Goal: Information Seeking & Learning: Compare options

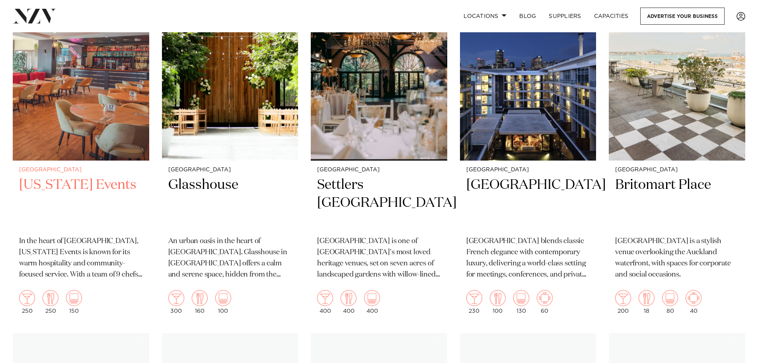
scroll to position [239, 0]
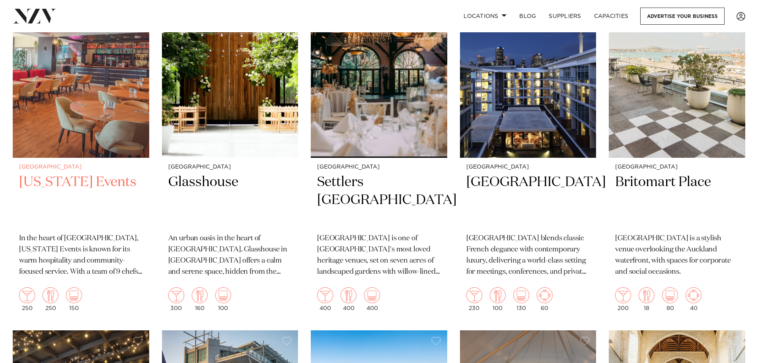
click at [107, 122] on img at bounding box center [81, 66] width 137 height 183
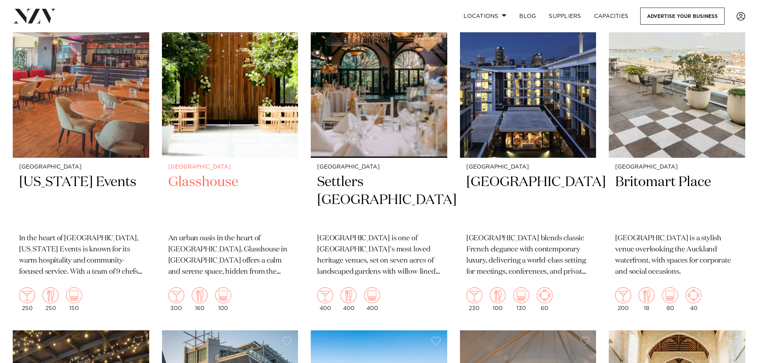
click at [209, 120] on img at bounding box center [230, 66] width 137 height 183
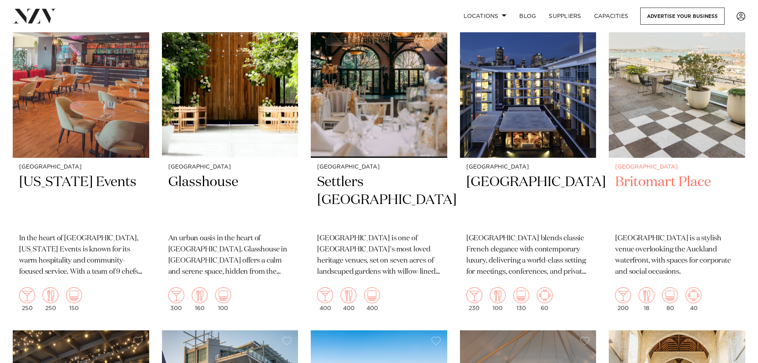
click at [688, 119] on img at bounding box center [677, 66] width 137 height 183
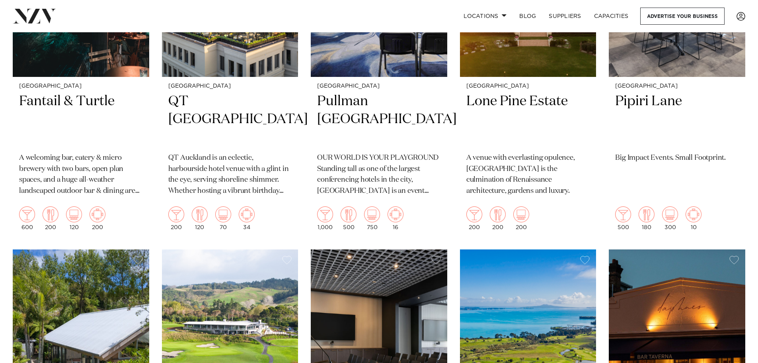
scroll to position [1910, 0]
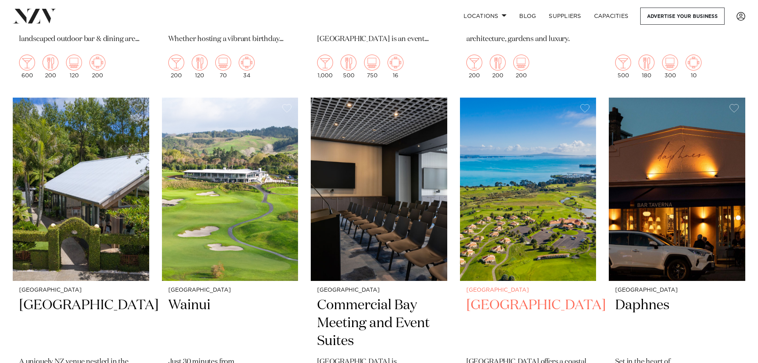
click at [523, 222] on img at bounding box center [528, 189] width 137 height 183
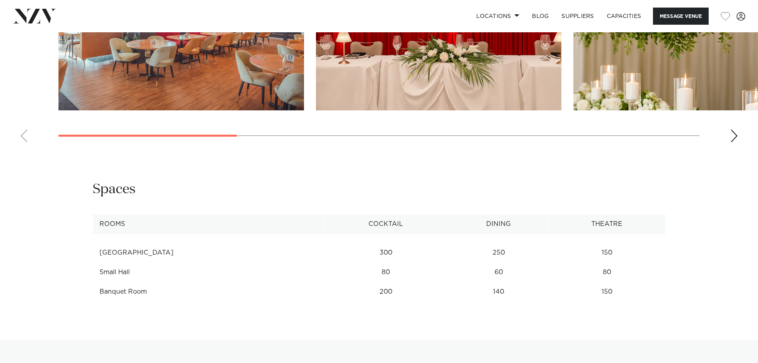
scroll to position [1075, 0]
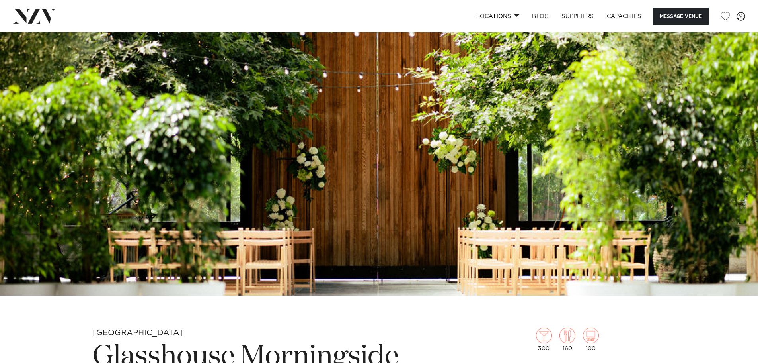
scroll to position [199, 0]
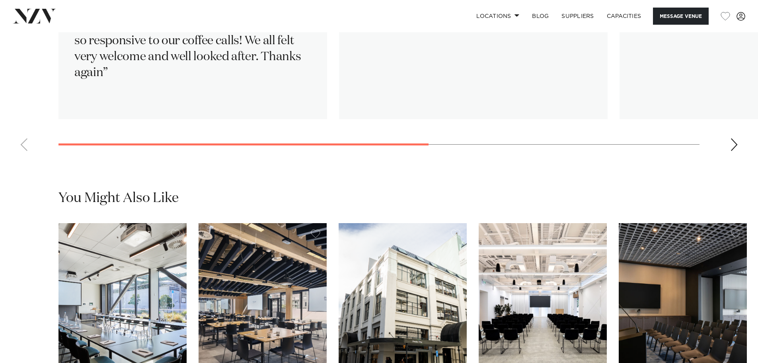
scroll to position [1592, 0]
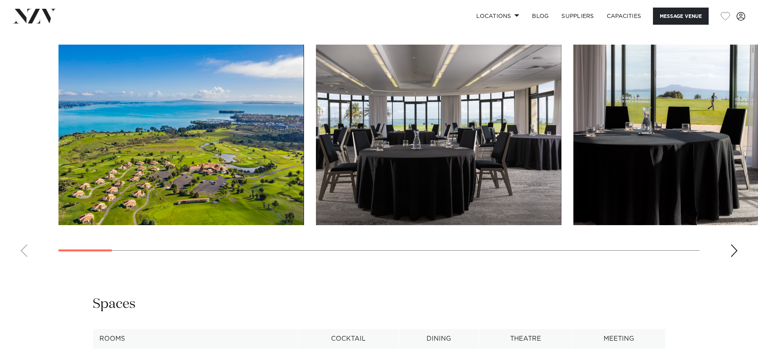
scroll to position [995, 0]
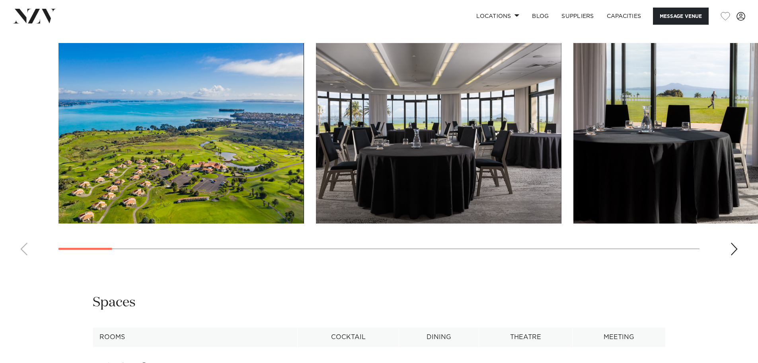
click at [285, 173] on img "1 / 30" at bounding box center [182, 133] width 246 height 180
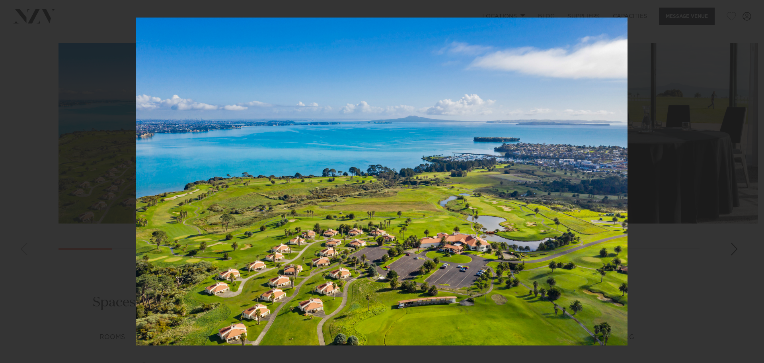
click at [758, 9] on div "1 / 30 Created with Sketch." at bounding box center [382, 181] width 764 height 363
click at [755, 10] on icon at bounding box center [756, 9] width 6 height 6
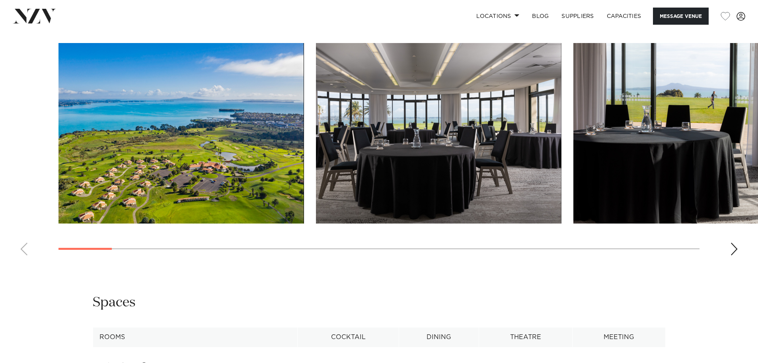
click at [455, 207] on img "2 / 30" at bounding box center [439, 133] width 246 height 180
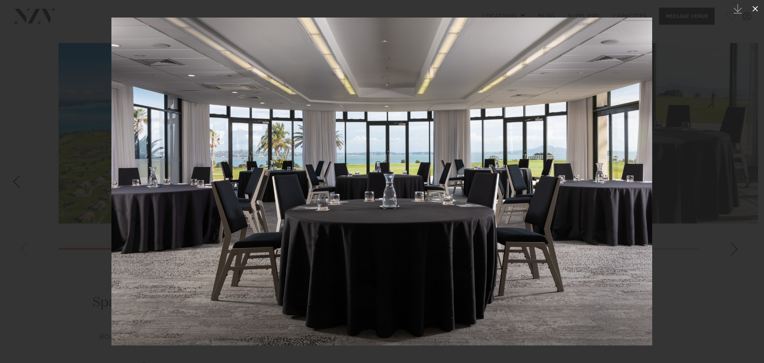
click at [755, 12] on icon at bounding box center [756, 9] width 10 height 10
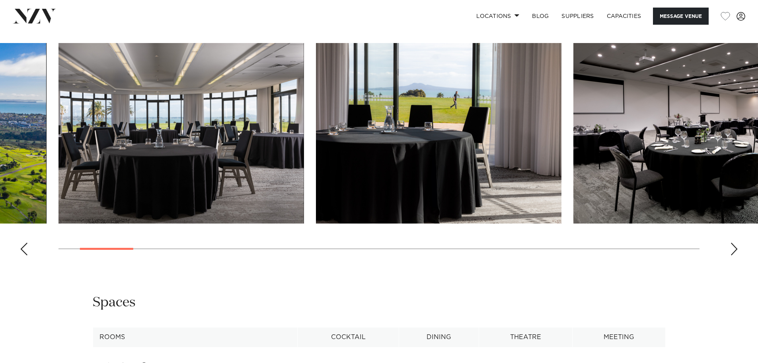
click at [736, 255] on div "Next slide" at bounding box center [734, 248] width 8 height 13
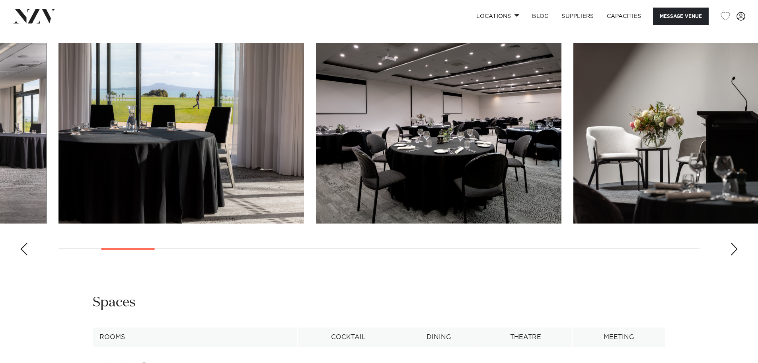
click at [736, 255] on div "Next slide" at bounding box center [734, 248] width 8 height 13
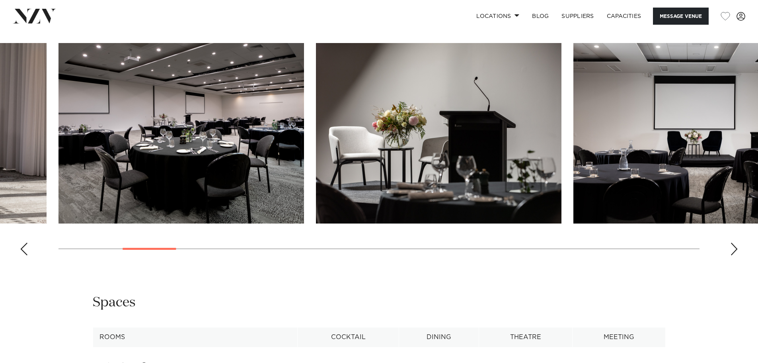
click at [736, 255] on div "Next slide" at bounding box center [734, 248] width 8 height 13
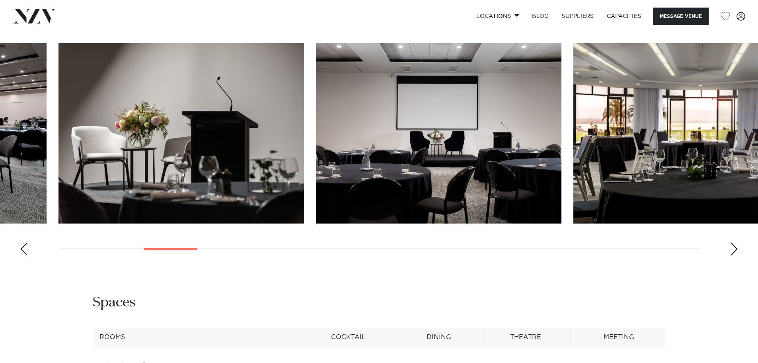
click at [736, 255] on div "Next slide" at bounding box center [734, 248] width 8 height 13
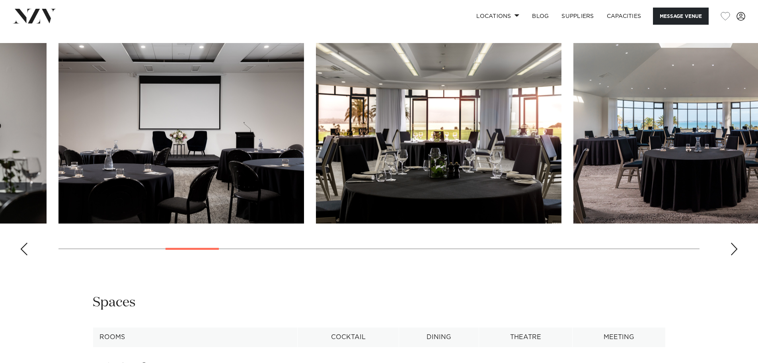
click at [736, 255] on div "Next slide" at bounding box center [734, 248] width 8 height 13
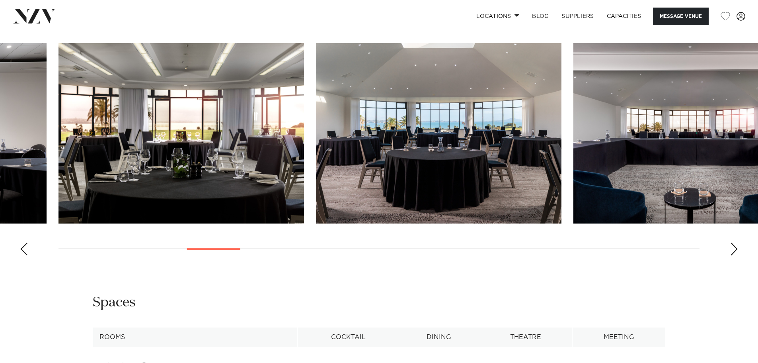
click at [736, 255] on div "Next slide" at bounding box center [734, 248] width 8 height 13
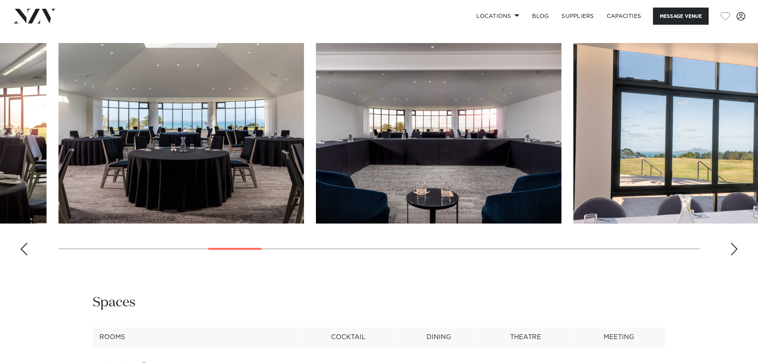
click at [736, 255] on div "Next slide" at bounding box center [734, 248] width 8 height 13
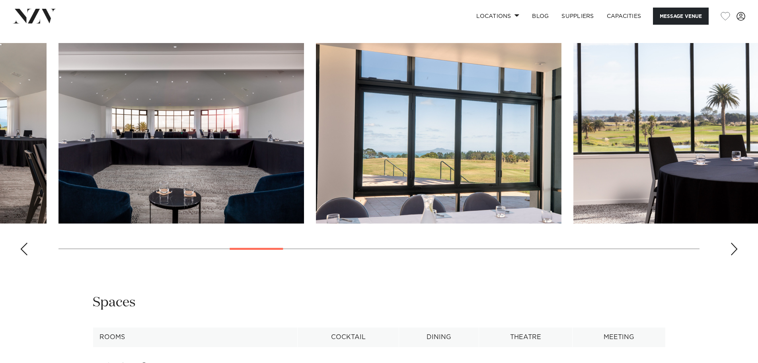
click at [736, 255] on div "Next slide" at bounding box center [734, 248] width 8 height 13
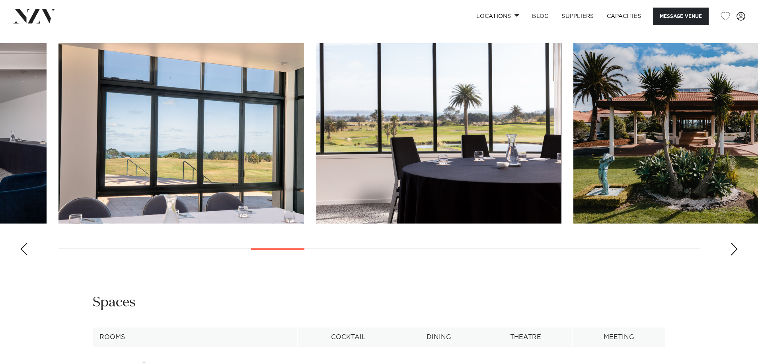
click at [736, 255] on div "Next slide" at bounding box center [734, 248] width 8 height 13
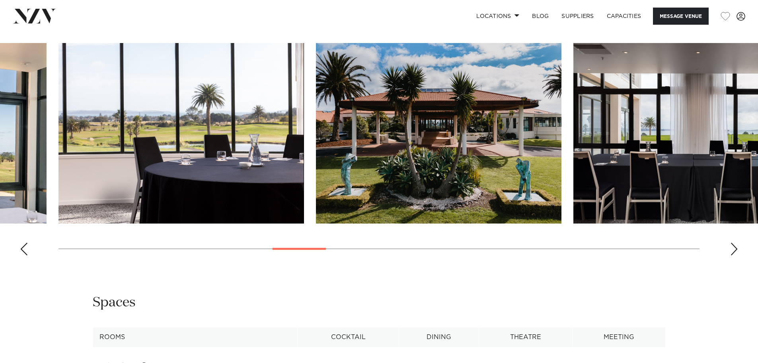
click at [736, 255] on div "Next slide" at bounding box center [734, 248] width 8 height 13
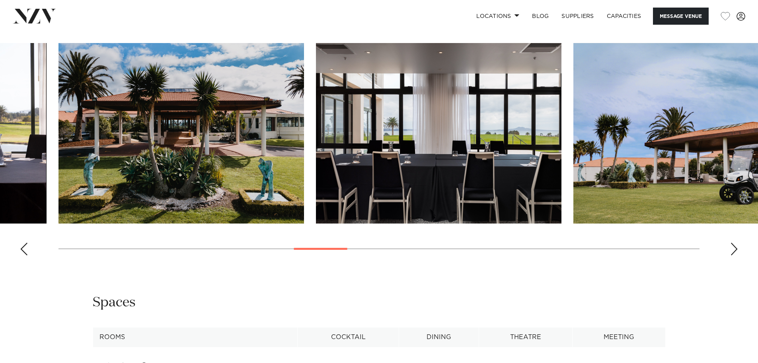
click at [736, 255] on div "Next slide" at bounding box center [734, 248] width 8 height 13
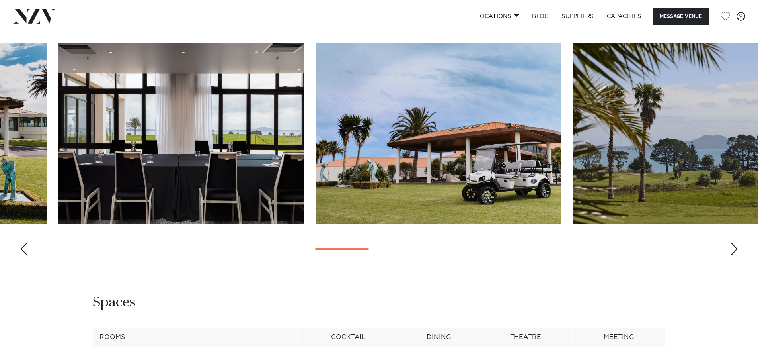
click at [736, 255] on div "Next slide" at bounding box center [734, 248] width 8 height 13
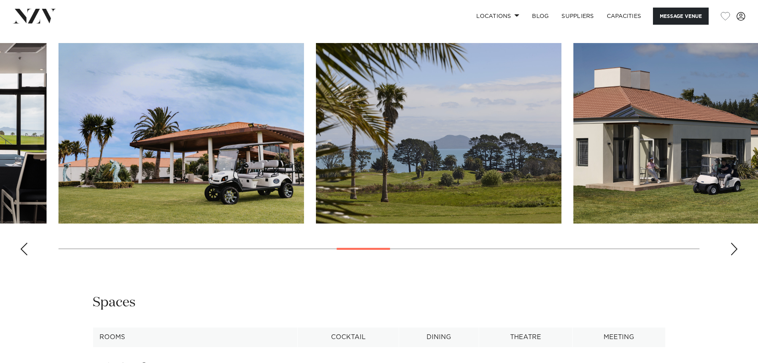
click at [736, 255] on div "Next slide" at bounding box center [734, 248] width 8 height 13
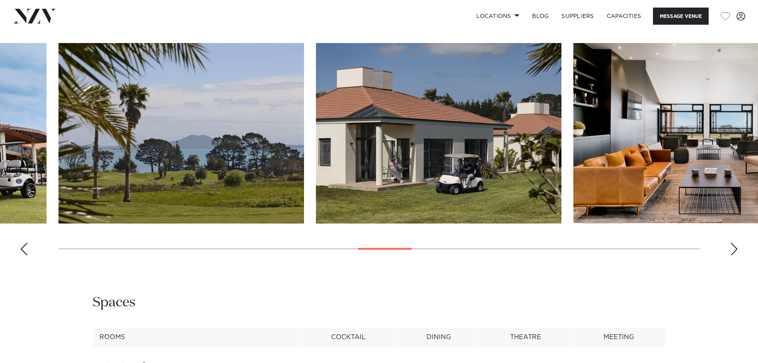
click at [736, 255] on div "Next slide" at bounding box center [734, 248] width 8 height 13
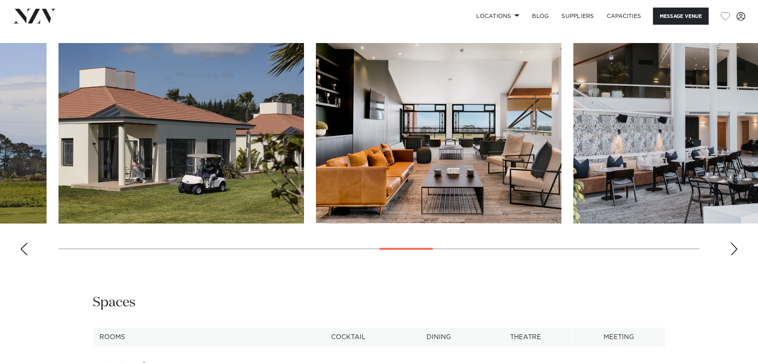
click at [736, 255] on div "Next slide" at bounding box center [734, 248] width 8 height 13
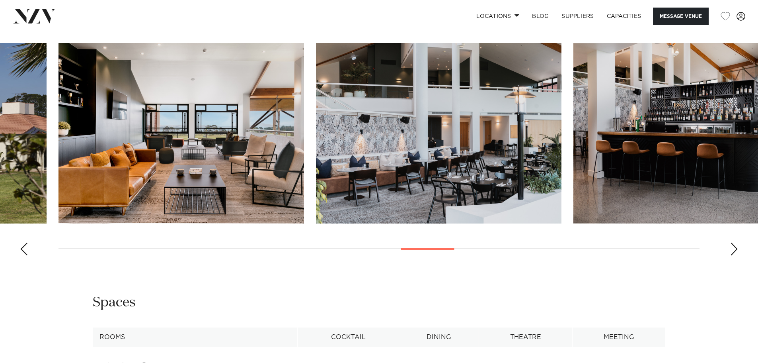
click at [736, 255] on div "Next slide" at bounding box center [734, 248] width 8 height 13
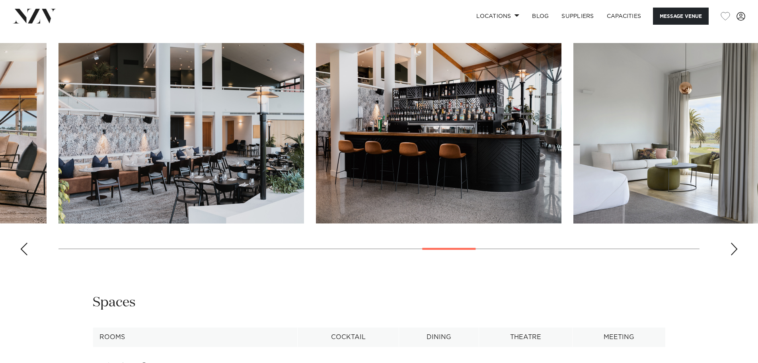
click at [736, 255] on div "Next slide" at bounding box center [734, 248] width 8 height 13
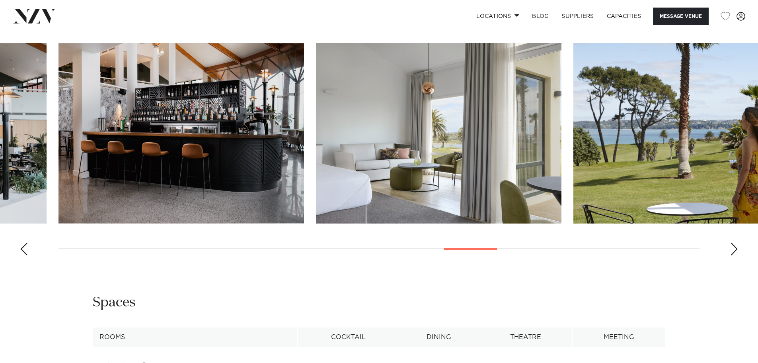
click at [736, 255] on div "Next slide" at bounding box center [734, 248] width 8 height 13
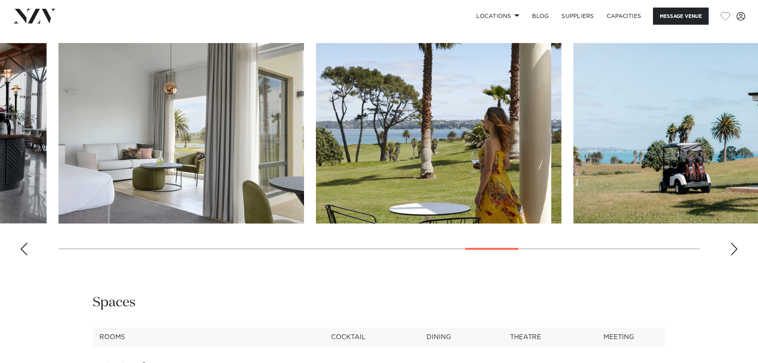
click at [736, 255] on div "Next slide" at bounding box center [734, 248] width 8 height 13
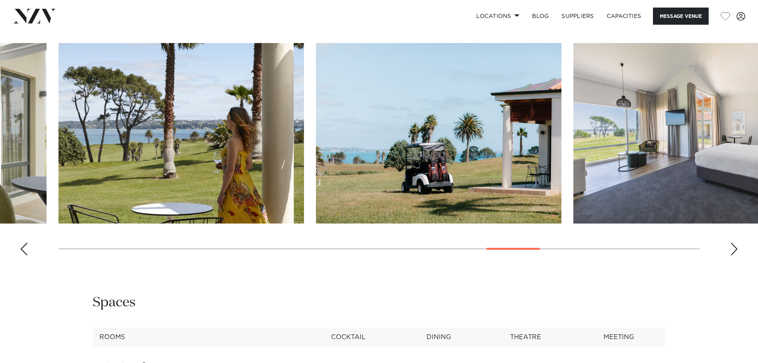
click at [736, 255] on div "Next slide" at bounding box center [734, 248] width 8 height 13
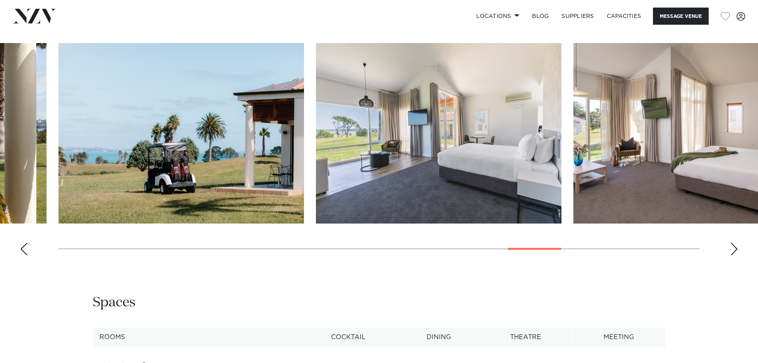
click at [736, 255] on div "Next slide" at bounding box center [734, 248] width 8 height 13
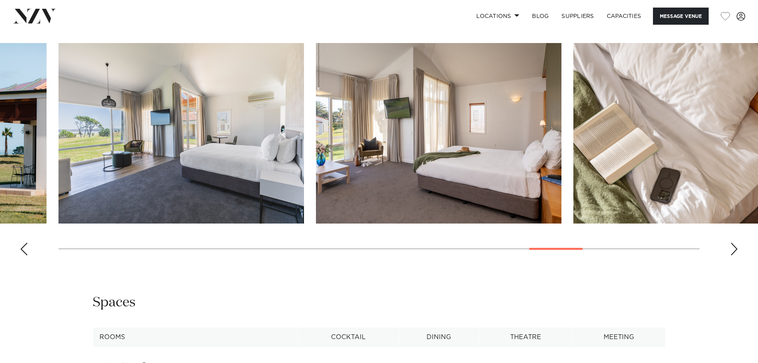
click at [736, 255] on div "Next slide" at bounding box center [734, 248] width 8 height 13
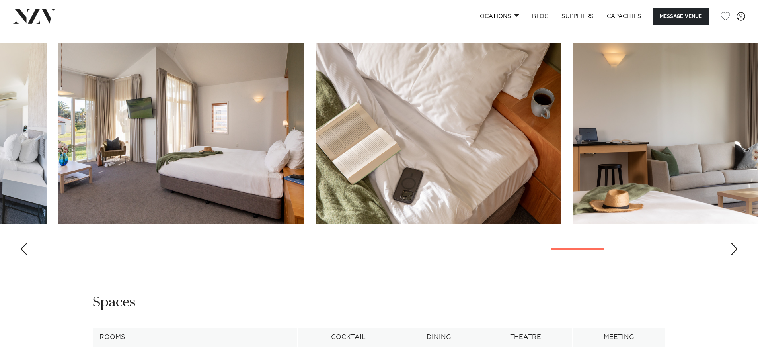
click at [736, 255] on div "Next slide" at bounding box center [734, 248] width 8 height 13
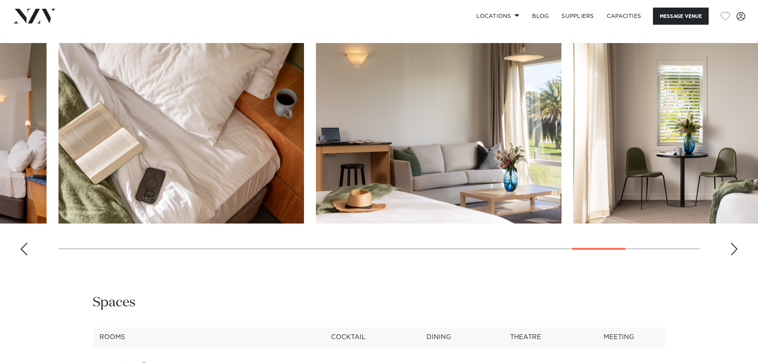
click at [736, 255] on div "Next slide" at bounding box center [734, 248] width 8 height 13
